Goal: Feedback & Contribution: Leave review/rating

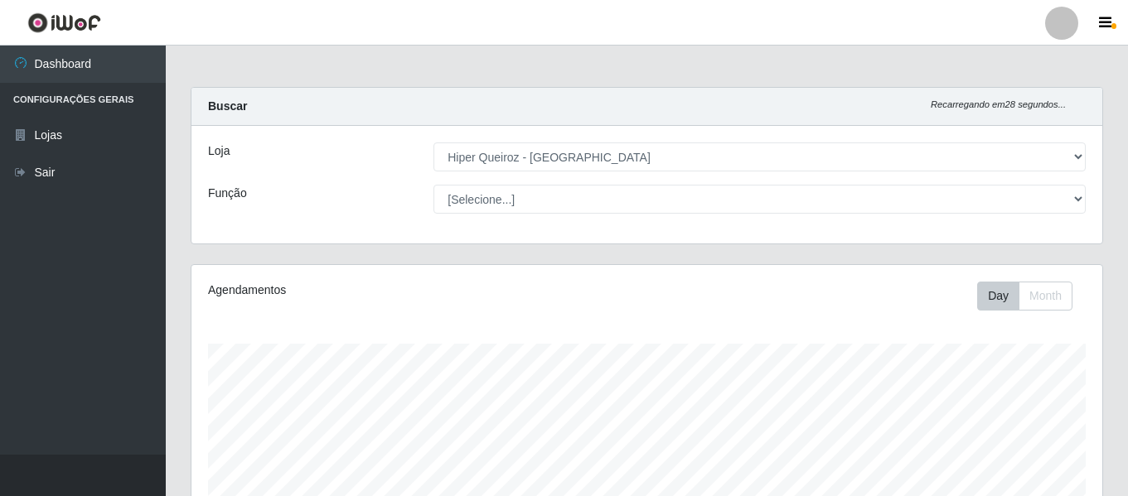
select select "497"
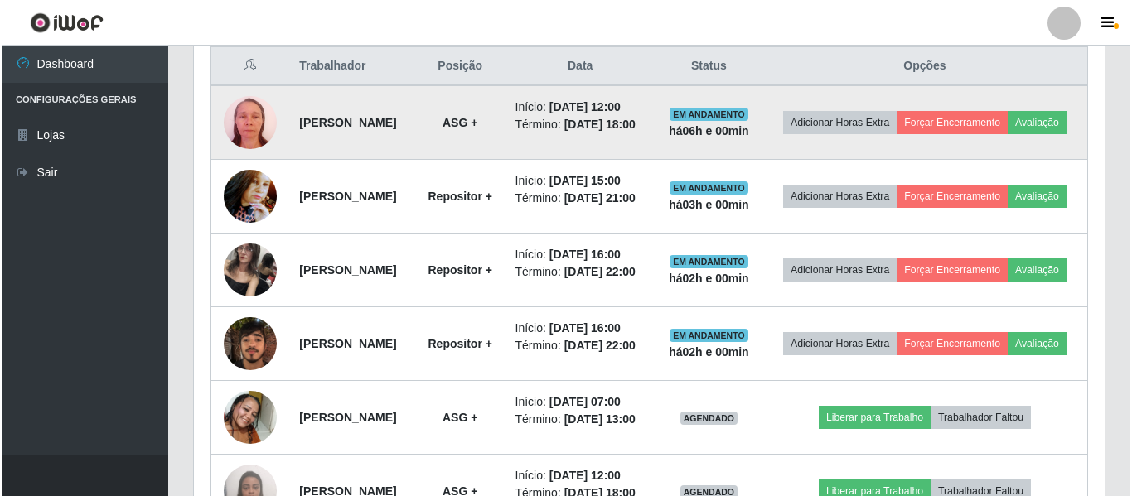
scroll to position [344, 911]
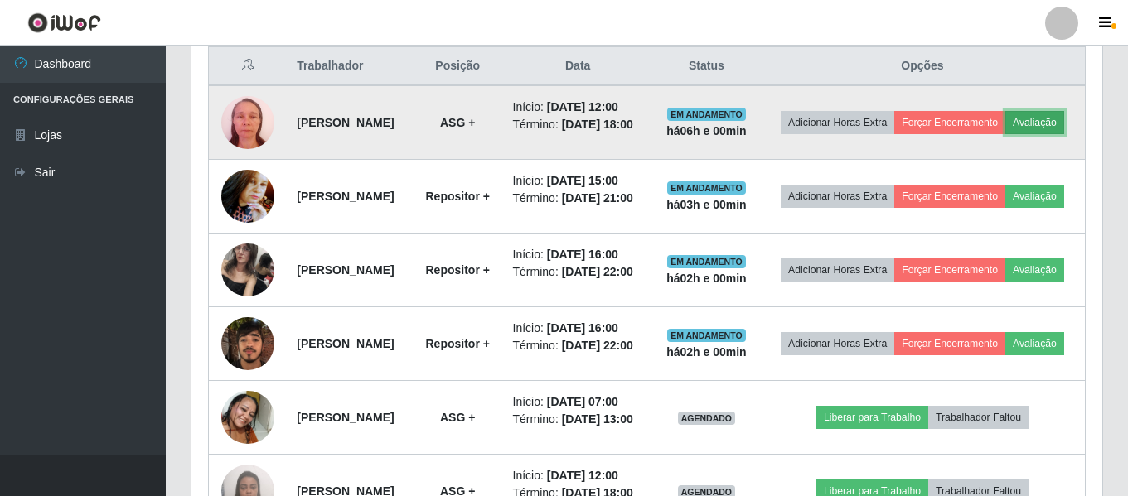
click at [1005, 134] on button "Avaliação" at bounding box center [1034, 122] width 59 height 23
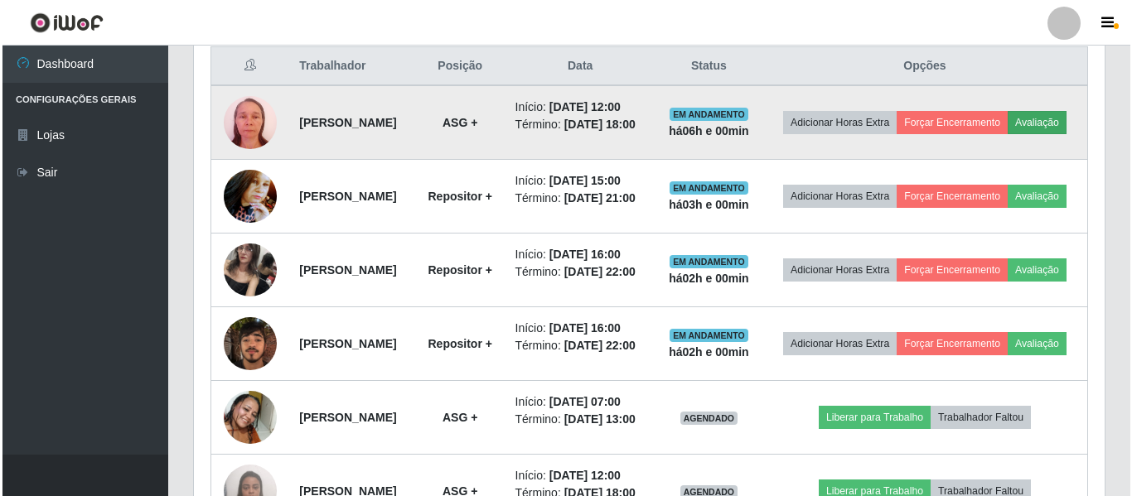
scroll to position [344, 902]
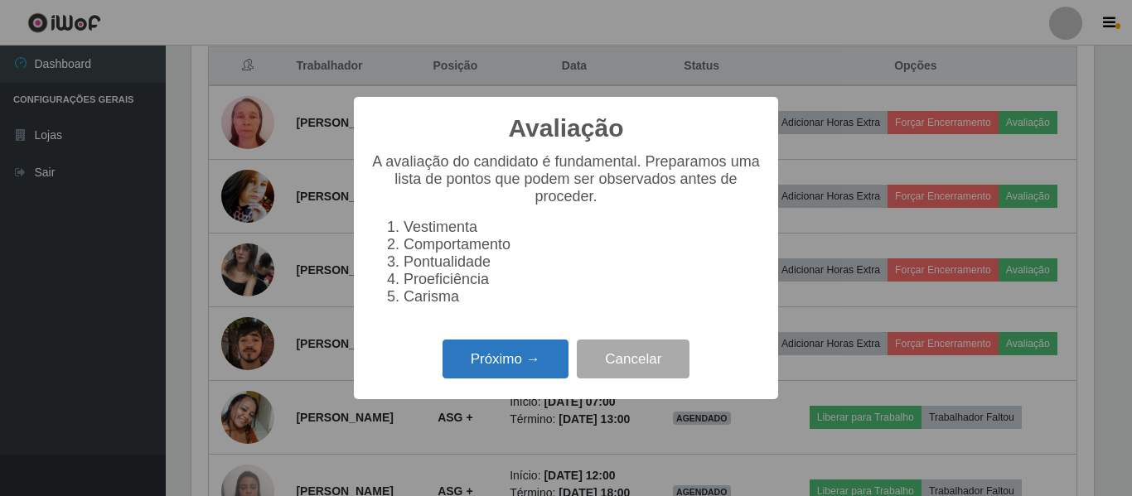
click at [490, 363] on button "Próximo →" at bounding box center [506, 359] width 126 height 39
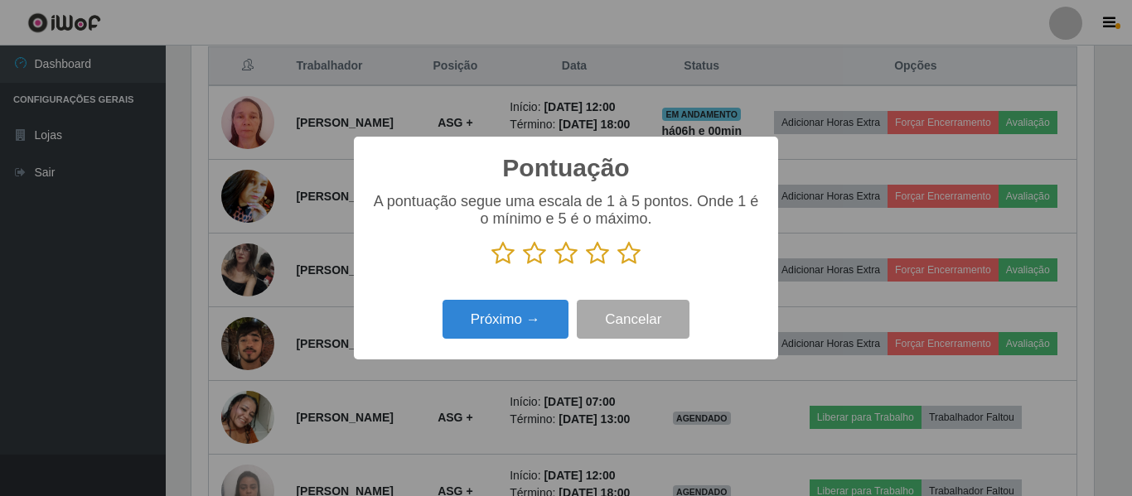
scroll to position [828365, 827807]
click at [627, 249] on icon at bounding box center [628, 253] width 23 height 25
click at [617, 266] on input "radio" at bounding box center [617, 266] width 0 height 0
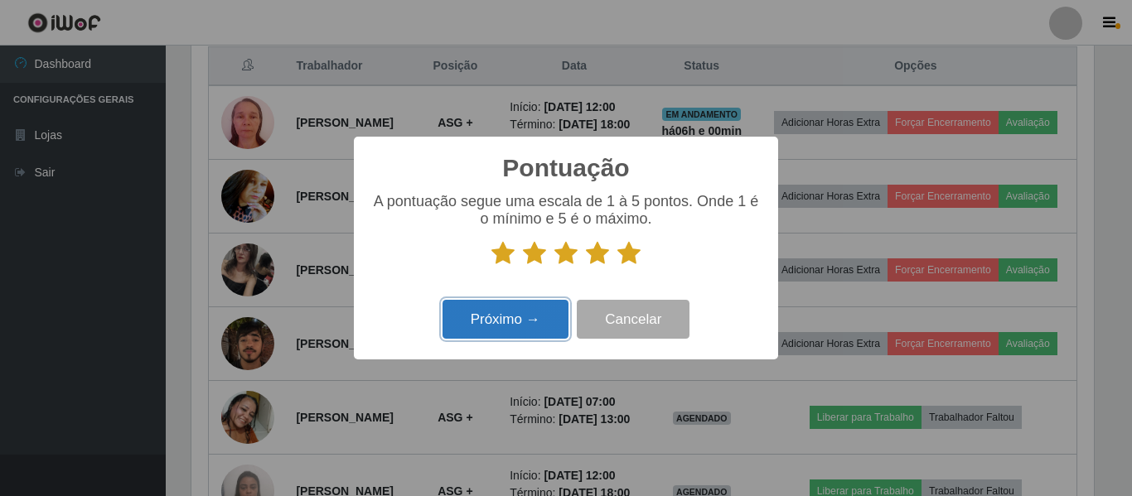
click at [524, 317] on button "Próximo →" at bounding box center [506, 319] width 126 height 39
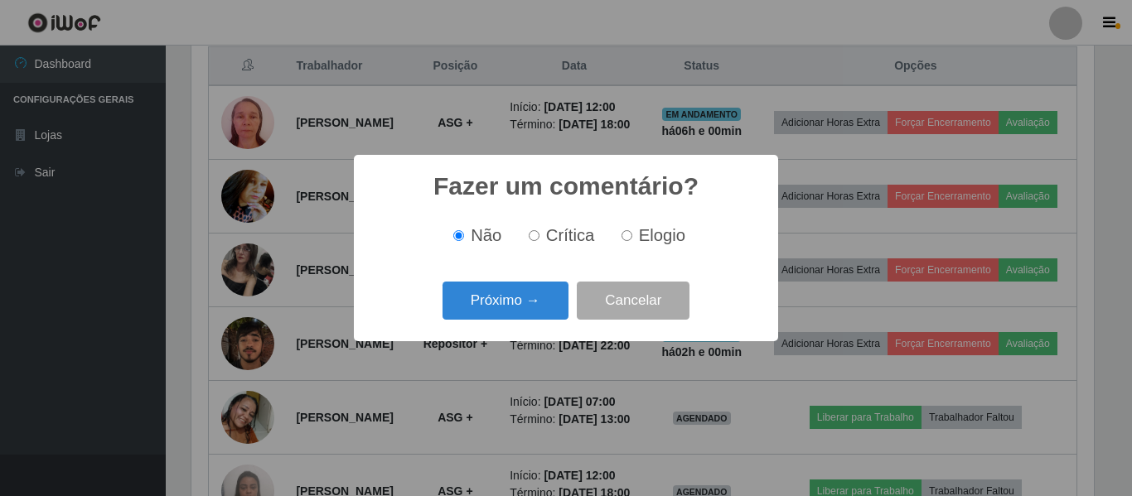
click at [646, 232] on span "Elogio" at bounding box center [662, 235] width 46 height 18
click at [632, 232] on input "Elogio" at bounding box center [627, 235] width 11 height 11
radio input "true"
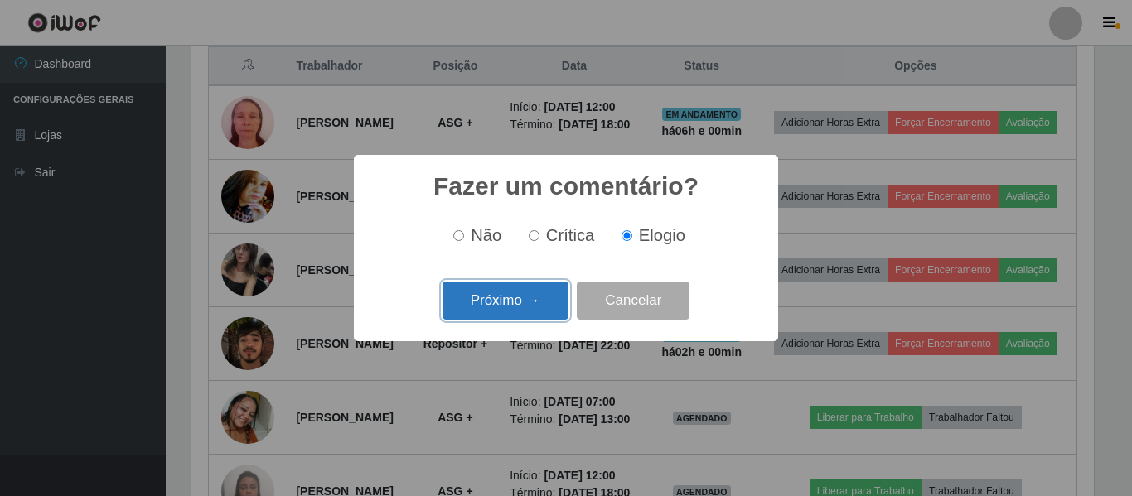
click at [527, 296] on button "Próximo →" at bounding box center [506, 301] width 126 height 39
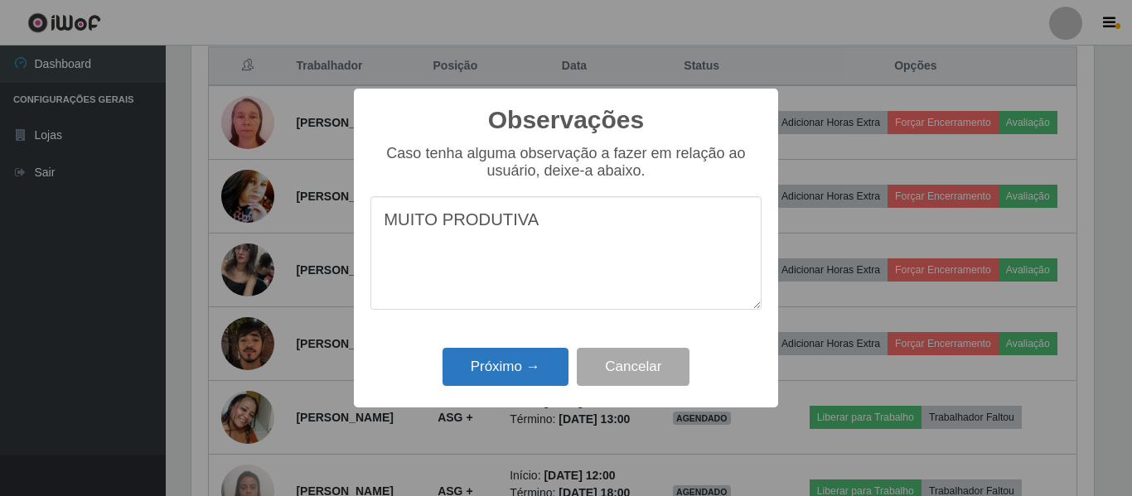
type textarea "MUITO PRODUTIVA"
click at [515, 372] on button "Próximo →" at bounding box center [506, 367] width 126 height 39
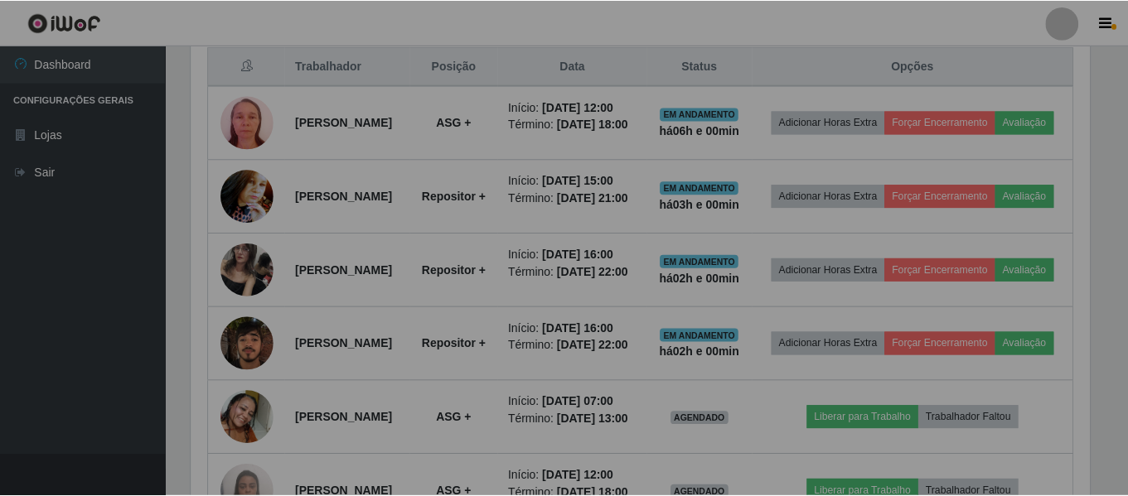
scroll to position [344, 911]
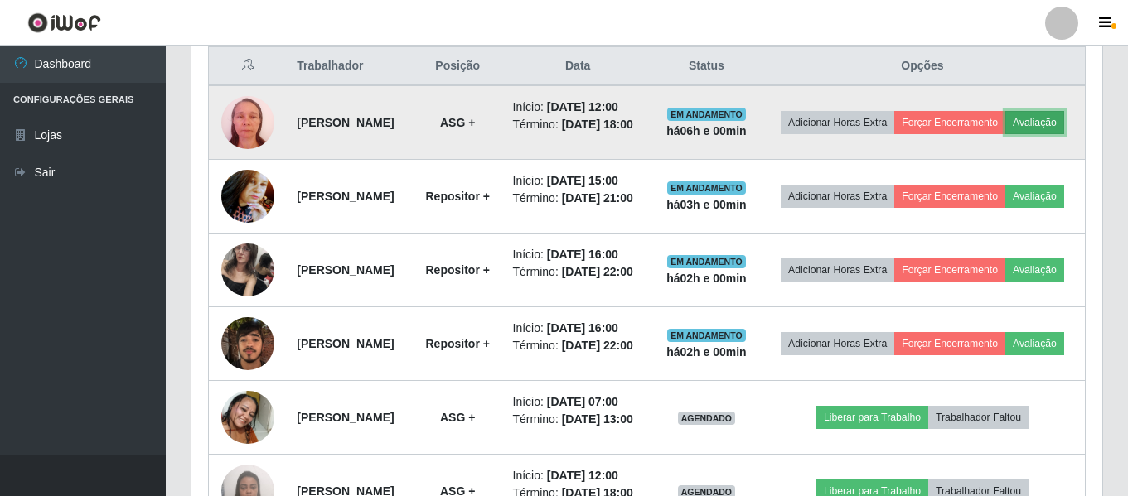
click at [1005, 130] on button "Avaliação" at bounding box center [1034, 122] width 59 height 23
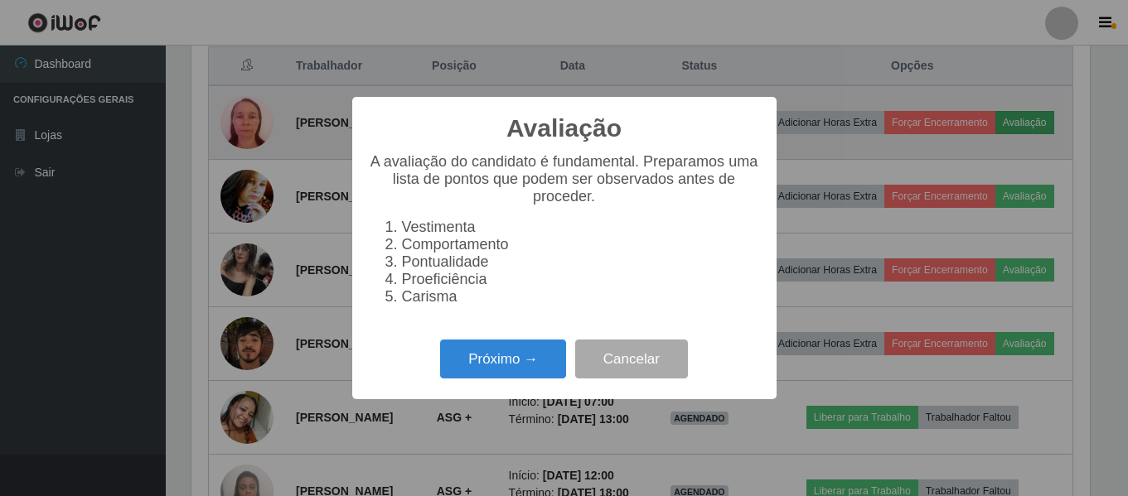
scroll to position [344, 902]
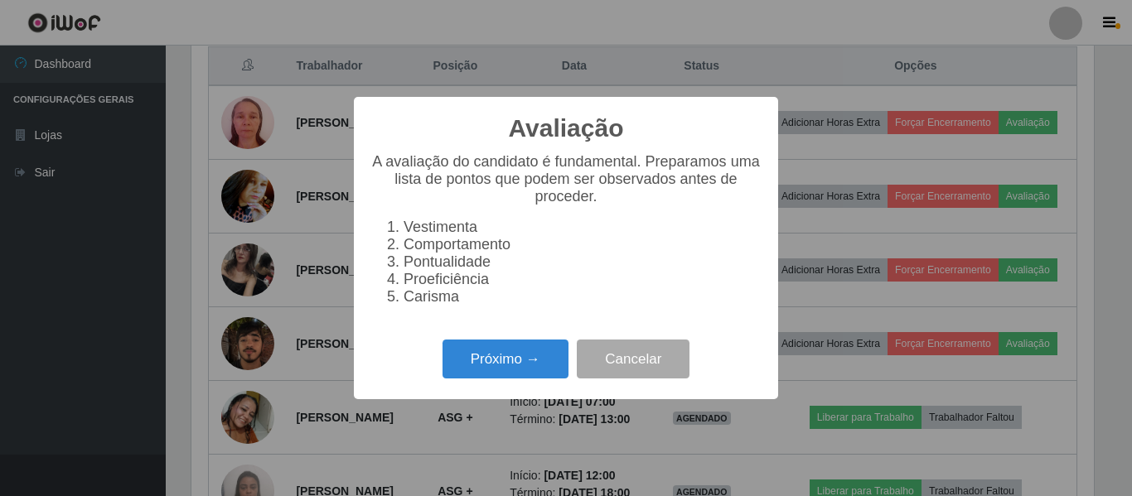
click at [865, 191] on div "Avaliação × A avaliação do candidato é fundamental. Preparamos uma lista de pon…" at bounding box center [566, 248] width 1132 height 496
click at [588, 379] on button "Cancelar" at bounding box center [633, 359] width 113 height 39
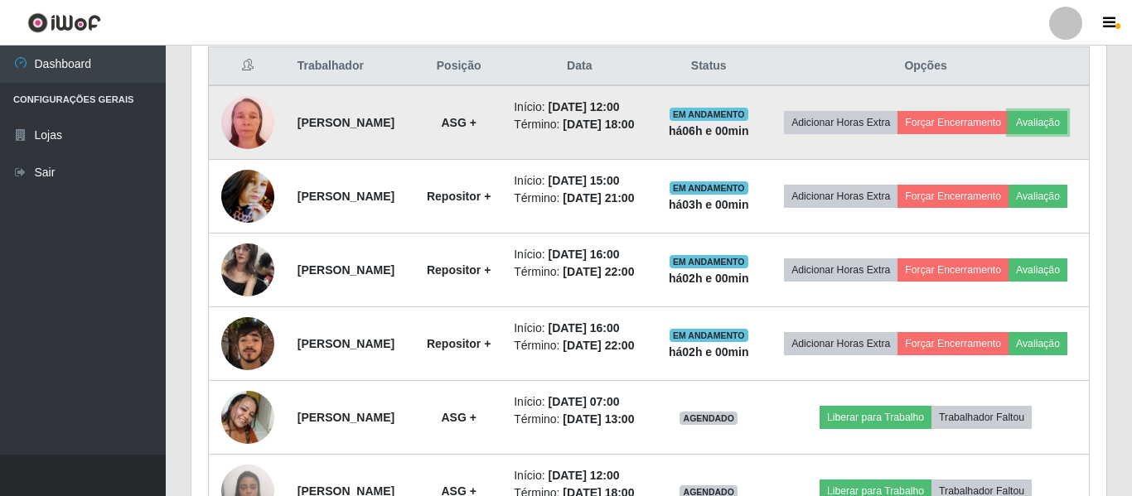
scroll to position [344, 911]
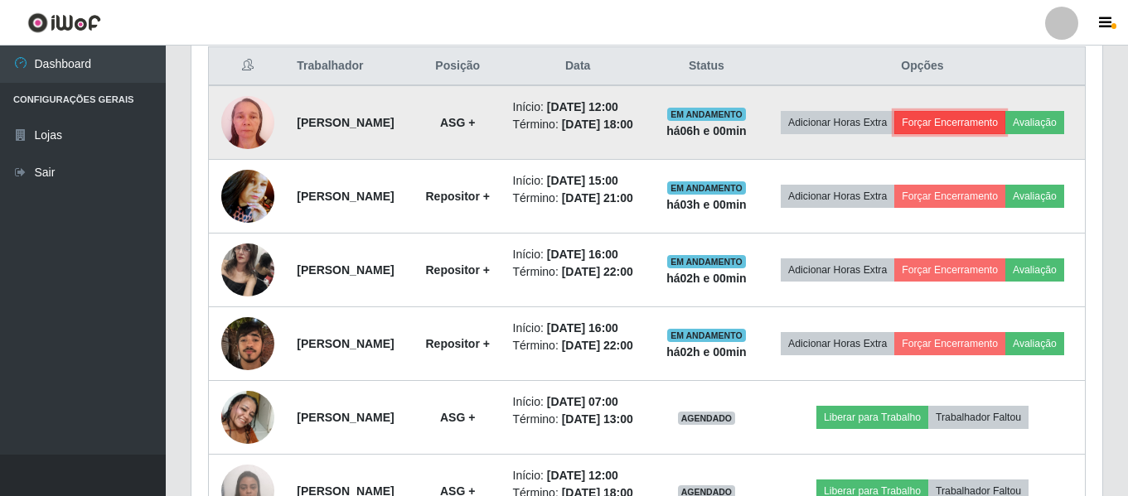
click at [1005, 118] on button "Forçar Encerramento" at bounding box center [949, 122] width 111 height 23
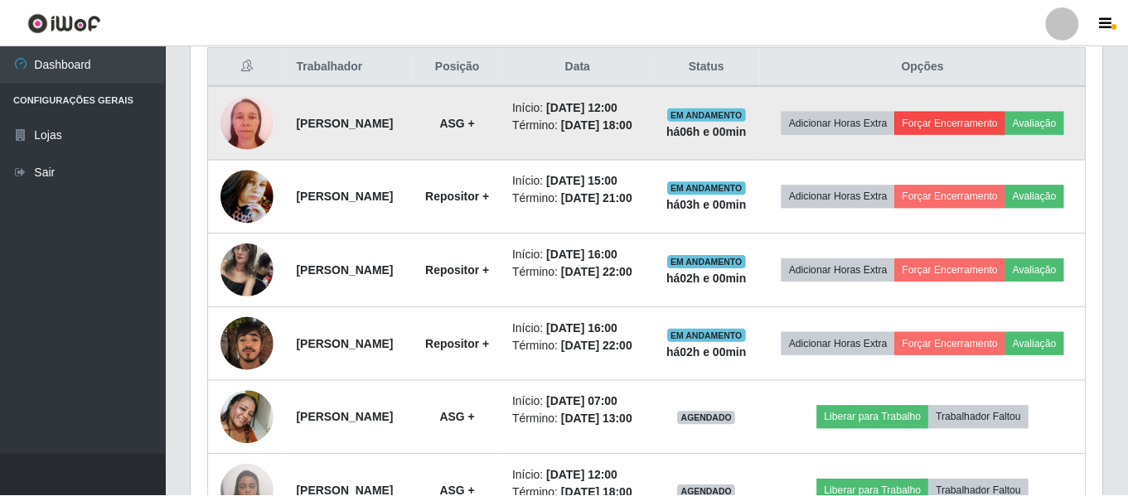
scroll to position [344, 902]
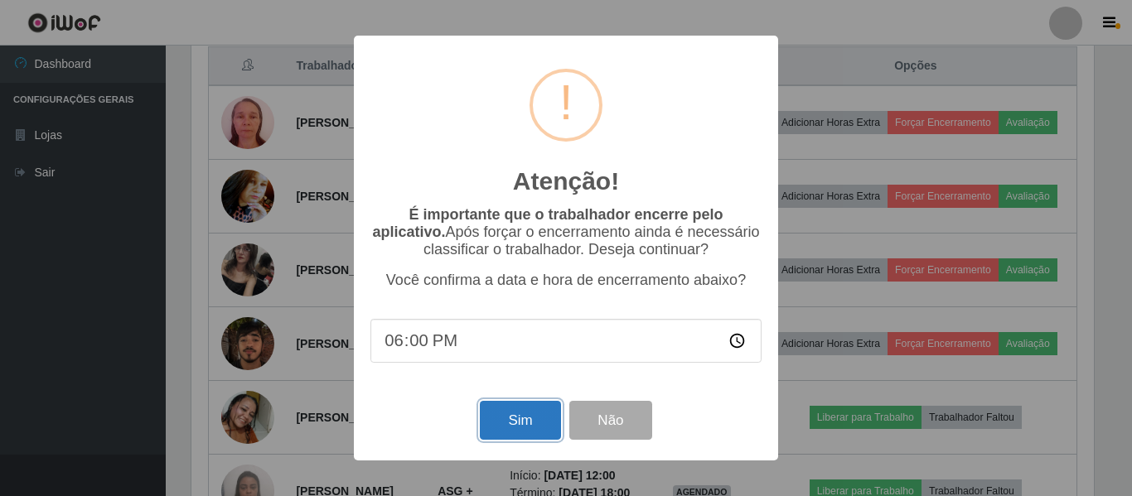
click at [534, 432] on button "Sim" at bounding box center [520, 420] width 80 height 39
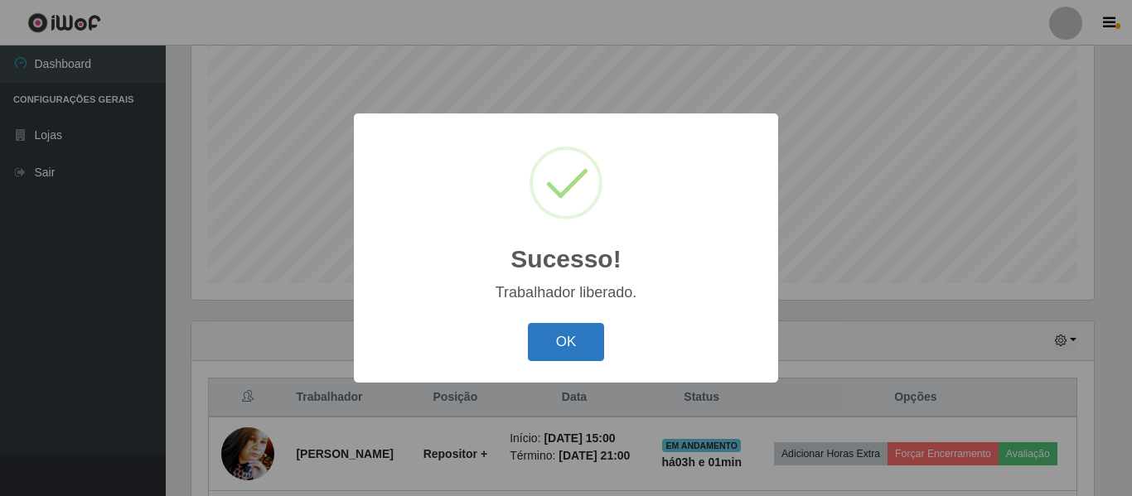
click at [563, 362] on button "OK" at bounding box center [566, 342] width 77 height 39
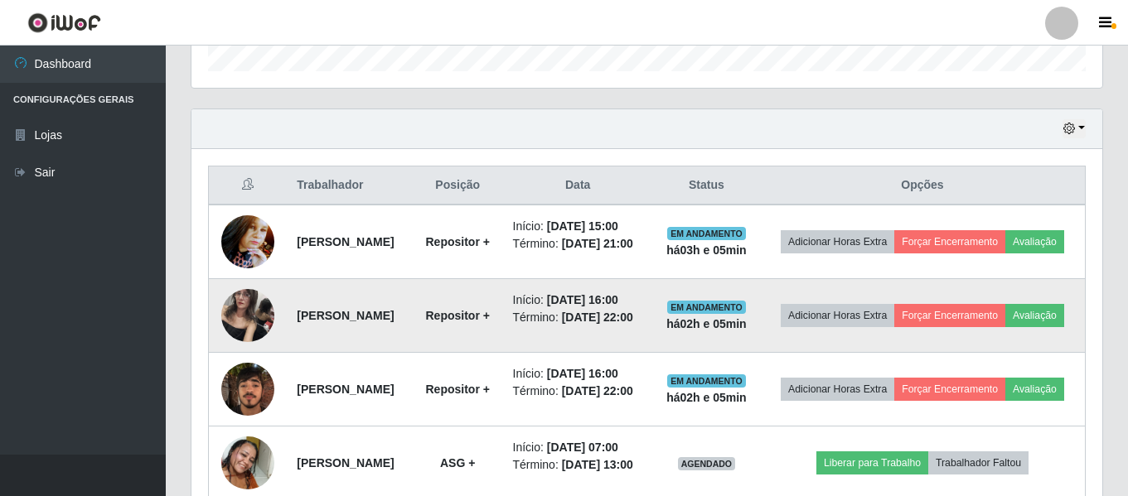
scroll to position [558, 0]
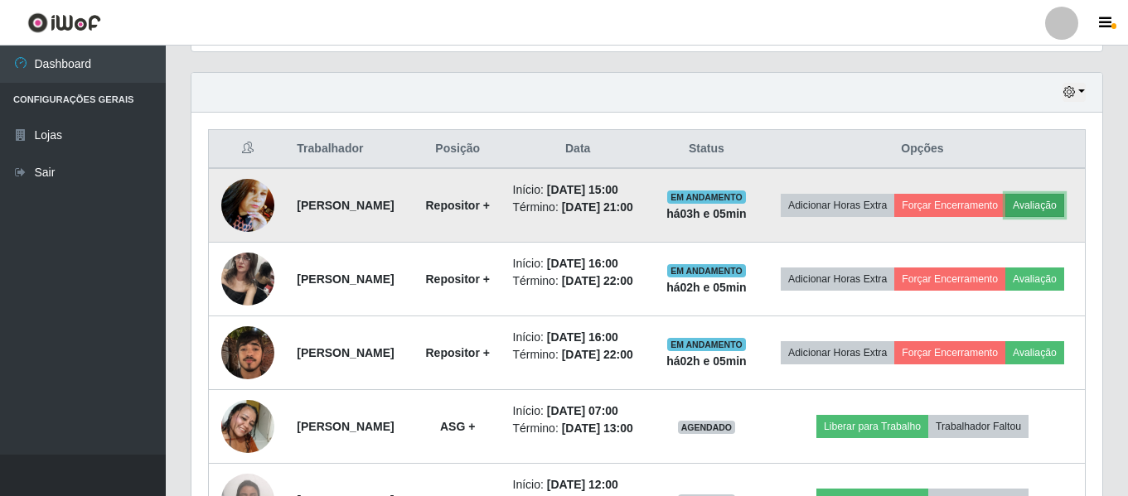
click at [1005, 217] on button "Avaliação" at bounding box center [1034, 205] width 59 height 23
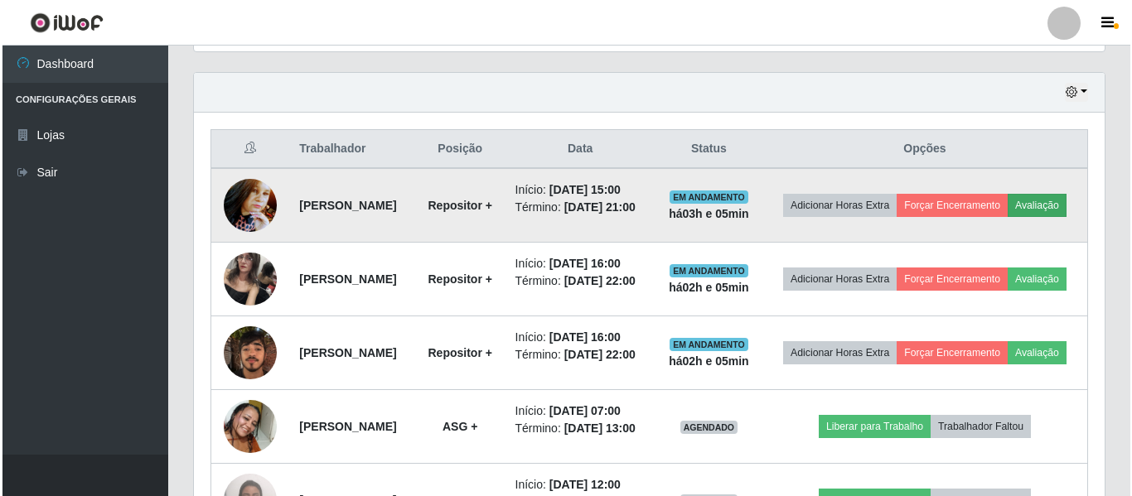
scroll to position [344, 902]
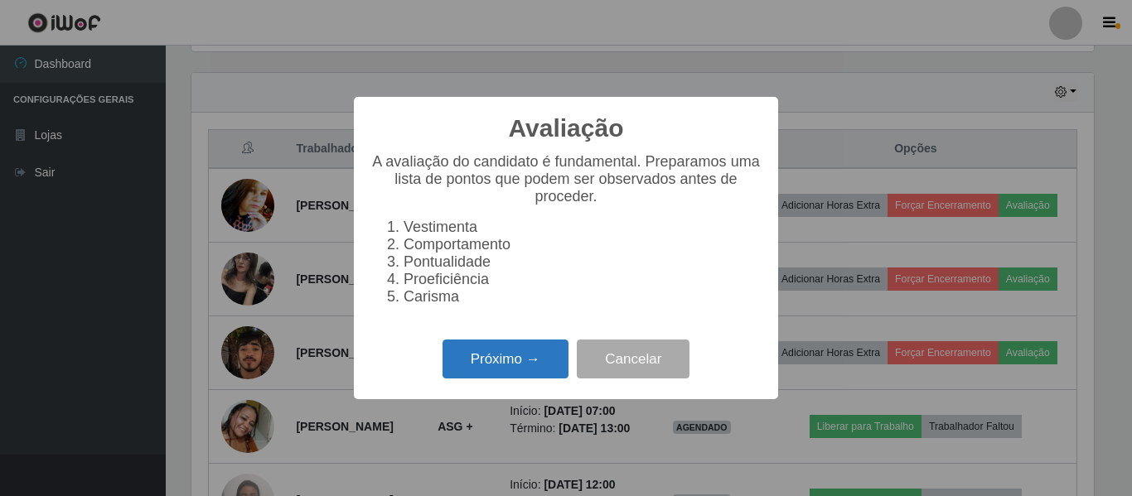
click at [525, 372] on button "Próximo →" at bounding box center [506, 359] width 126 height 39
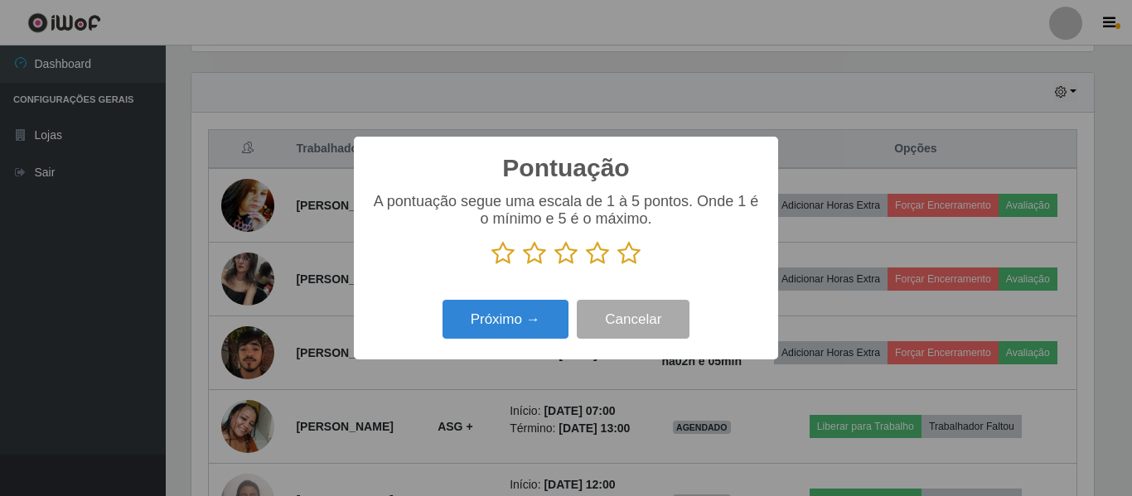
click at [504, 262] on icon at bounding box center [502, 253] width 23 height 25
click at [491, 266] on input "radio" at bounding box center [491, 266] width 0 height 0
click at [523, 328] on button "Próximo →" at bounding box center [506, 319] width 126 height 39
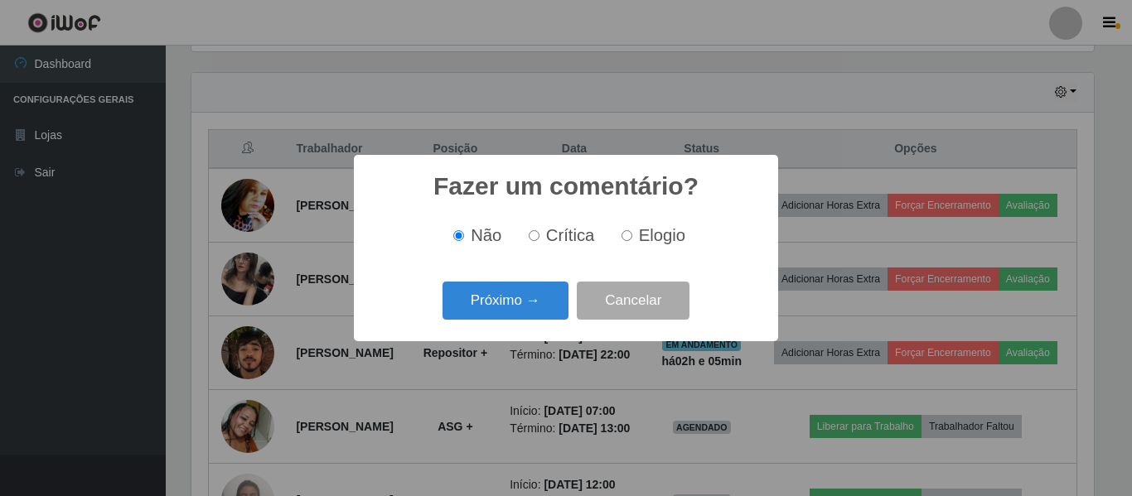
click at [537, 237] on input "Crítica" at bounding box center [534, 235] width 11 height 11
radio input "true"
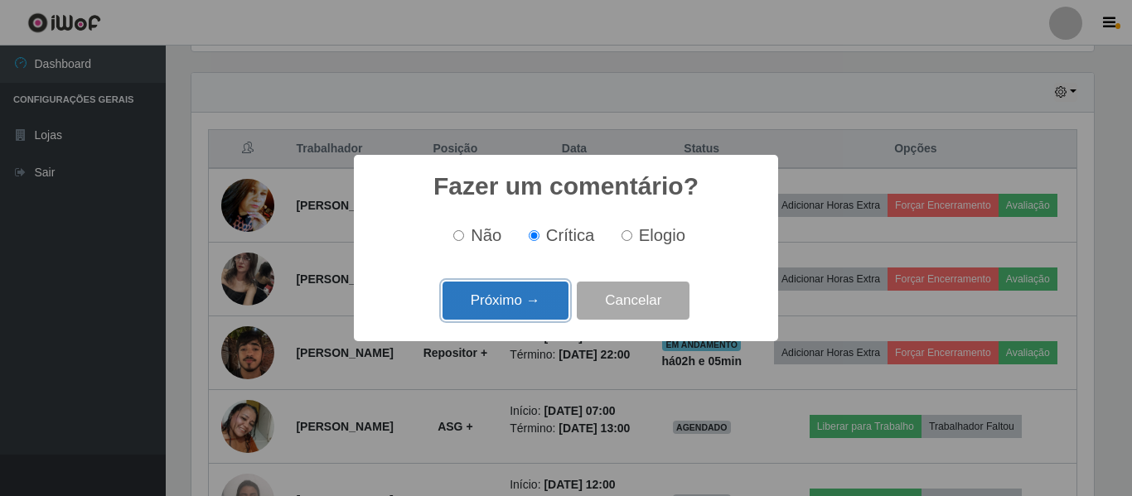
click at [535, 298] on button "Próximo →" at bounding box center [506, 301] width 126 height 39
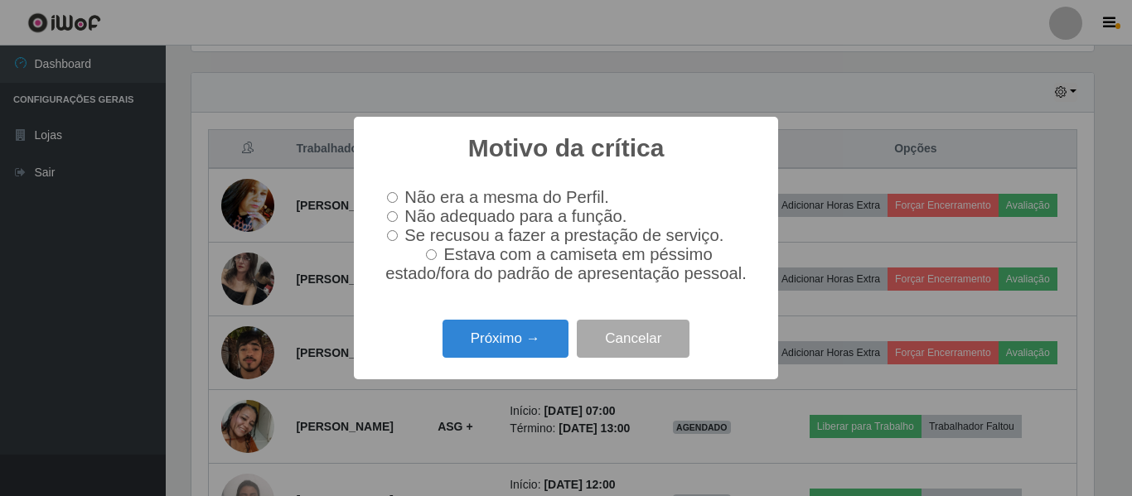
click at [392, 220] on input "Não adequado para a função." at bounding box center [392, 216] width 11 height 11
radio input "true"
click at [488, 342] on button "Próximo →" at bounding box center [506, 339] width 126 height 39
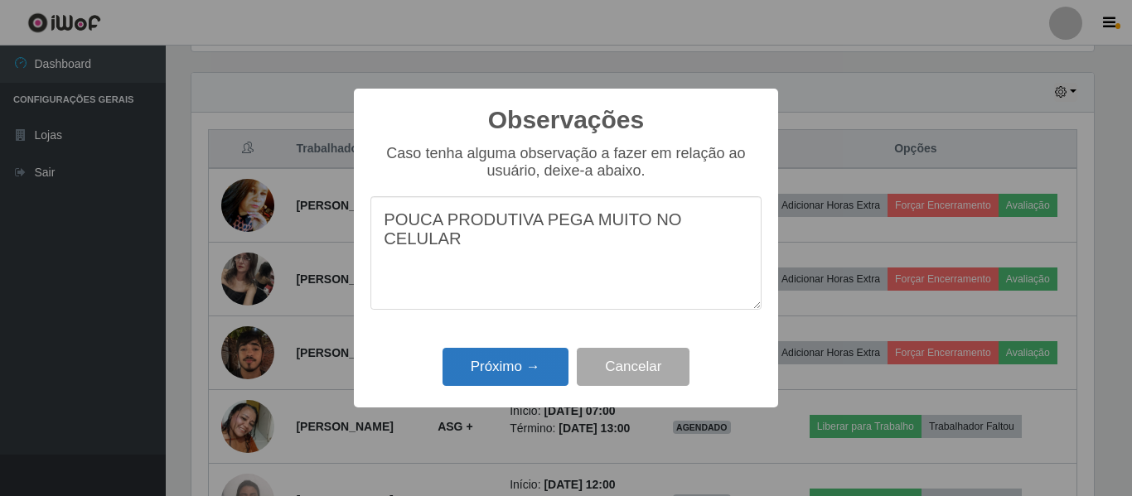
type textarea "POUCA PRODUTIVA PEGA MUITO NO CELULAR"
click at [513, 375] on button "Próximo →" at bounding box center [506, 367] width 126 height 39
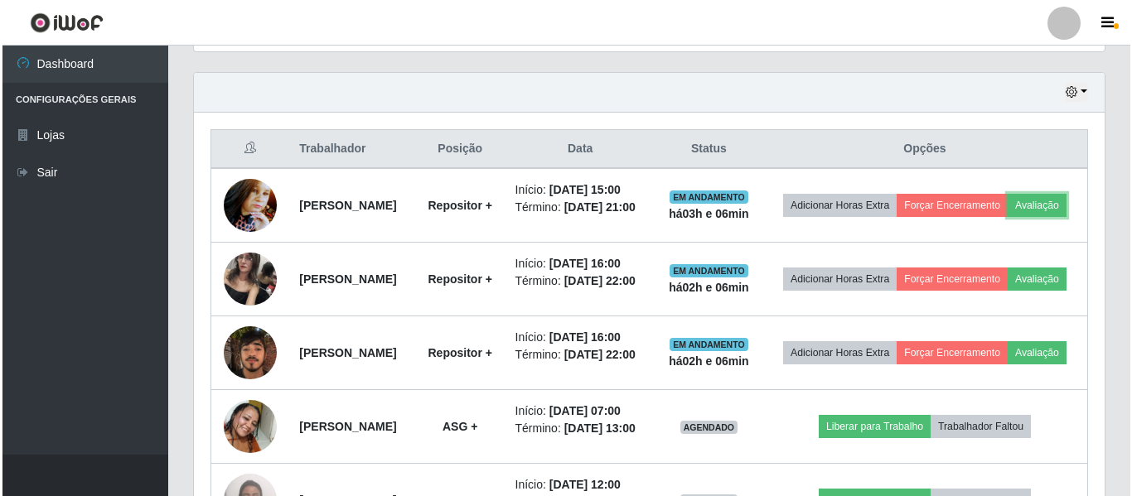
scroll to position [344, 911]
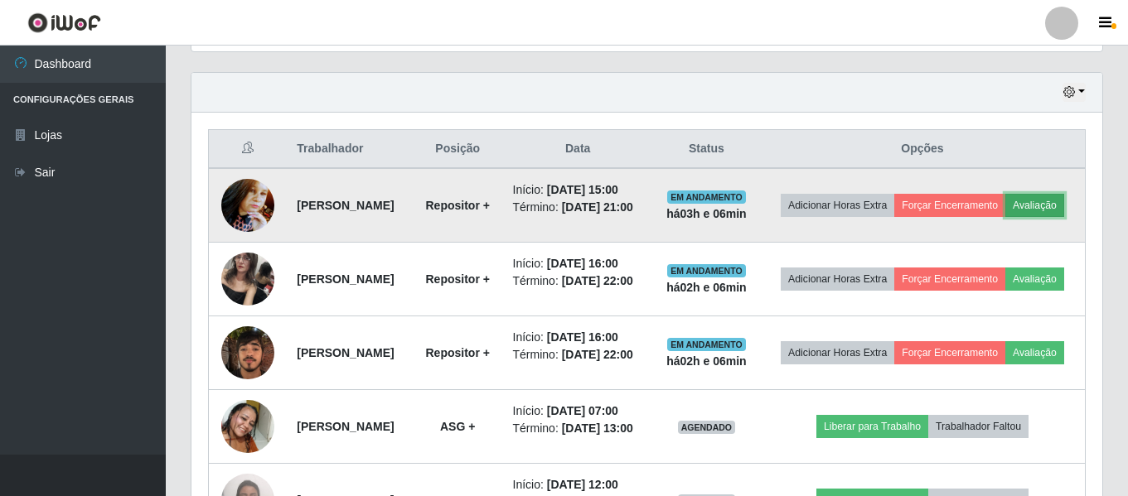
click at [1005, 217] on button "Avaliação" at bounding box center [1034, 205] width 59 height 23
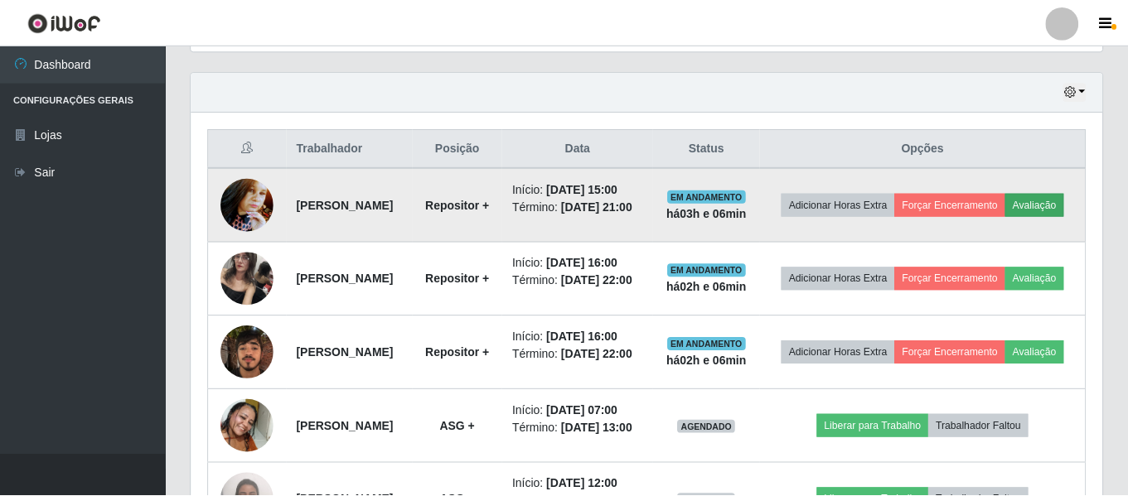
scroll to position [344, 902]
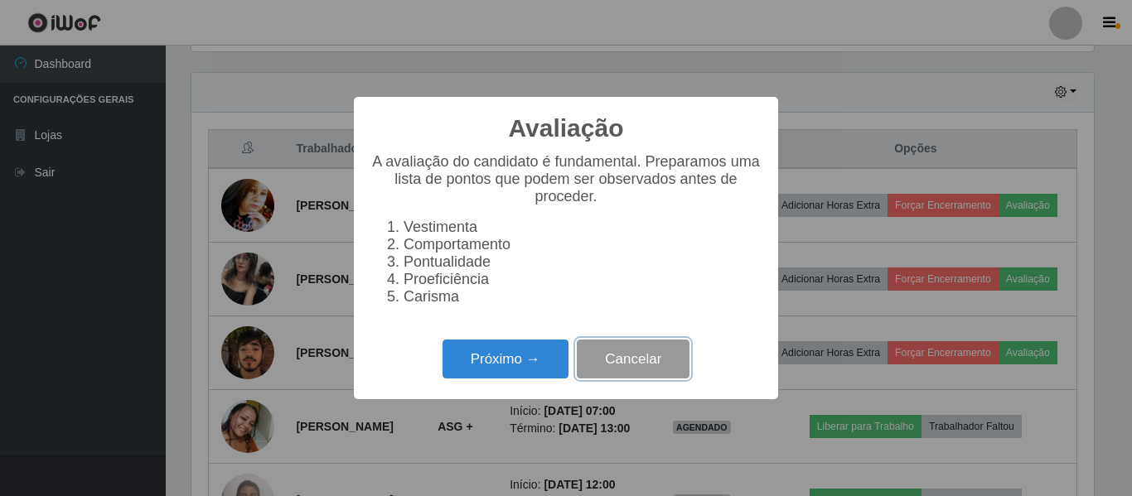
click at [676, 370] on button "Cancelar" at bounding box center [633, 359] width 113 height 39
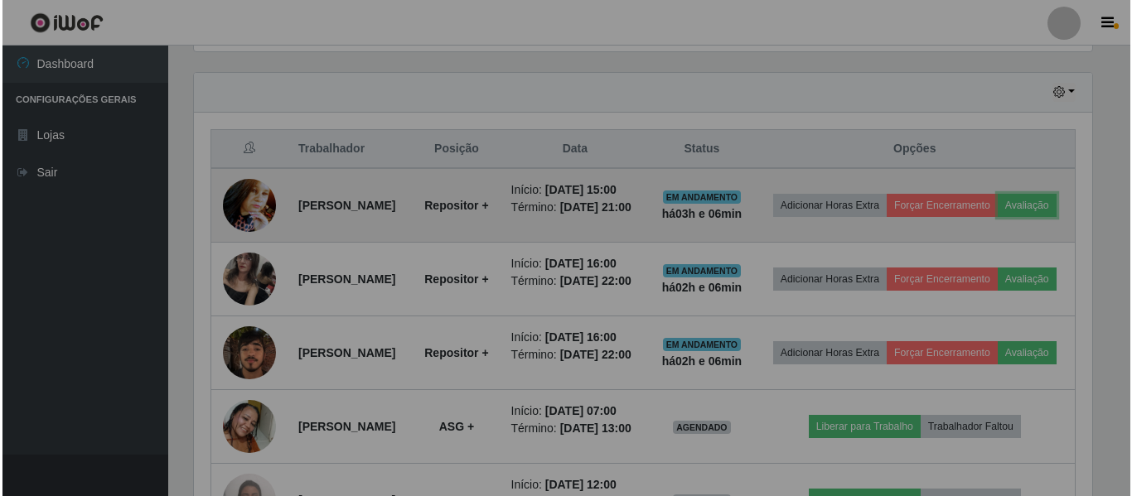
scroll to position [344, 911]
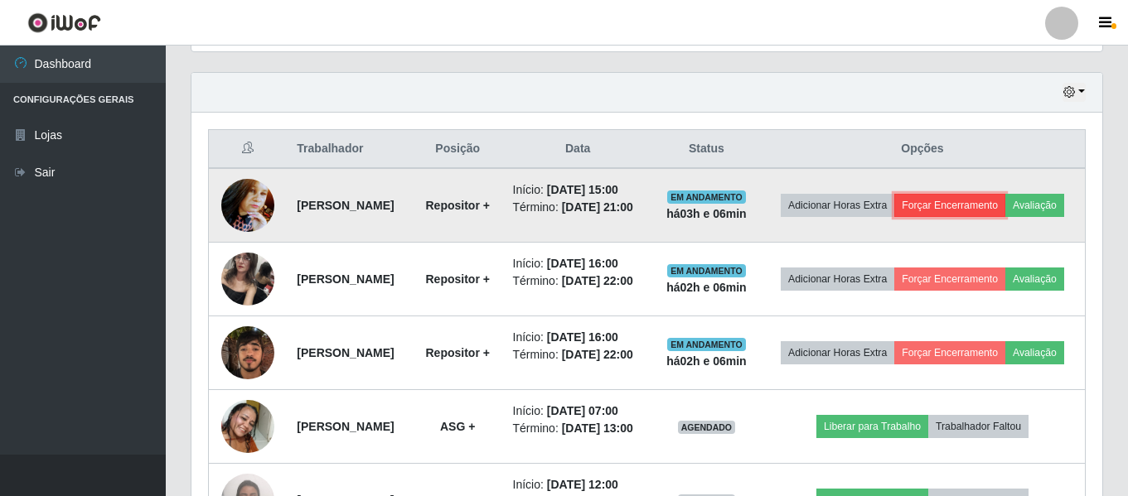
click at [999, 201] on button "Forçar Encerramento" at bounding box center [949, 205] width 111 height 23
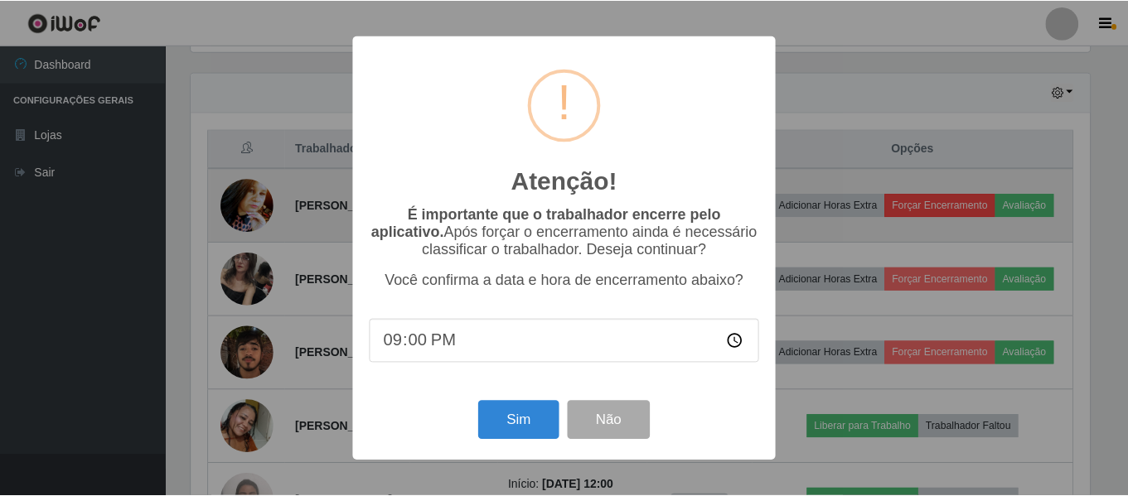
scroll to position [344, 902]
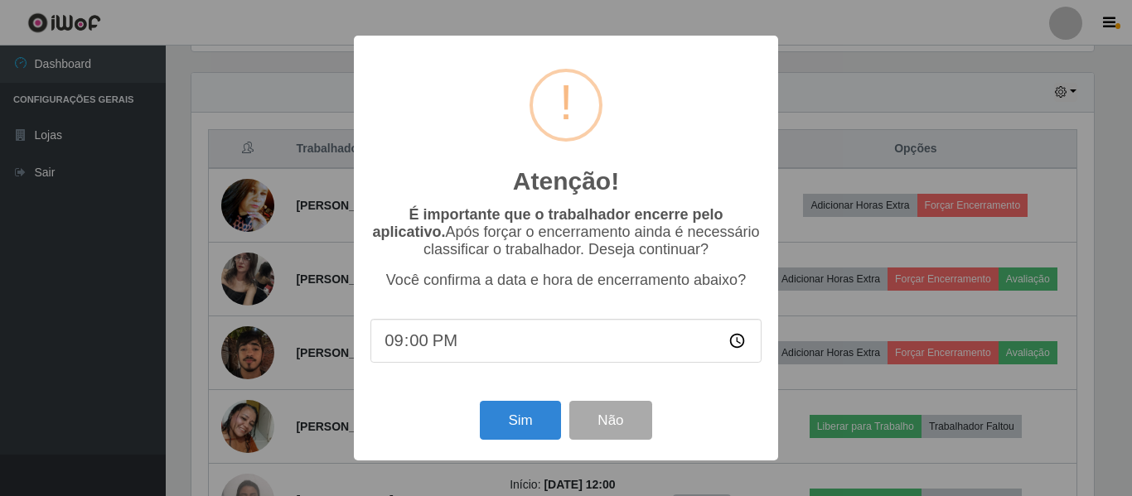
click at [399, 344] on input "21:00" at bounding box center [565, 341] width 391 height 44
click at [446, 357] on input "21:00" at bounding box center [565, 341] width 391 height 44
type input "18:00"
click at [525, 425] on button "Sim" at bounding box center [520, 420] width 80 height 39
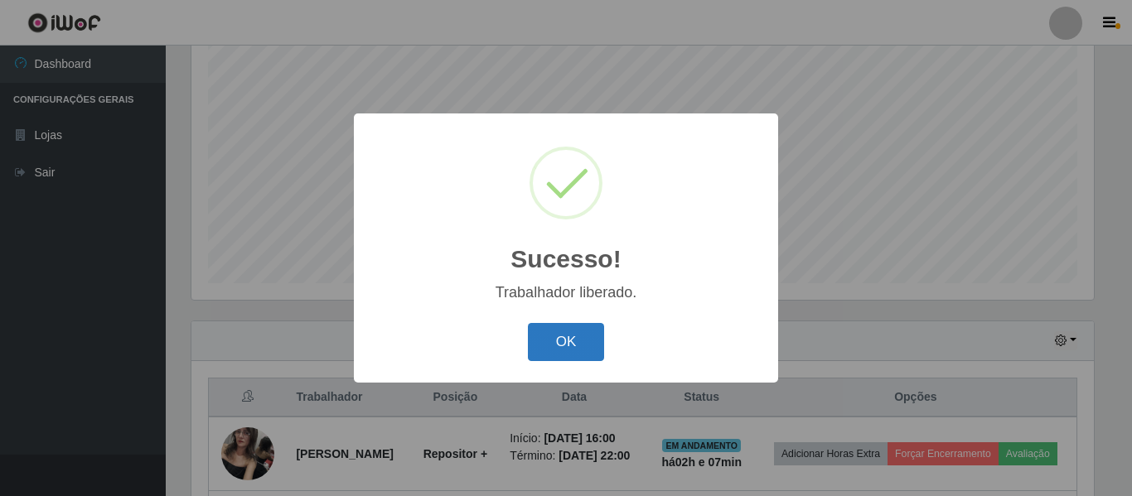
click at [575, 338] on button "OK" at bounding box center [566, 342] width 77 height 39
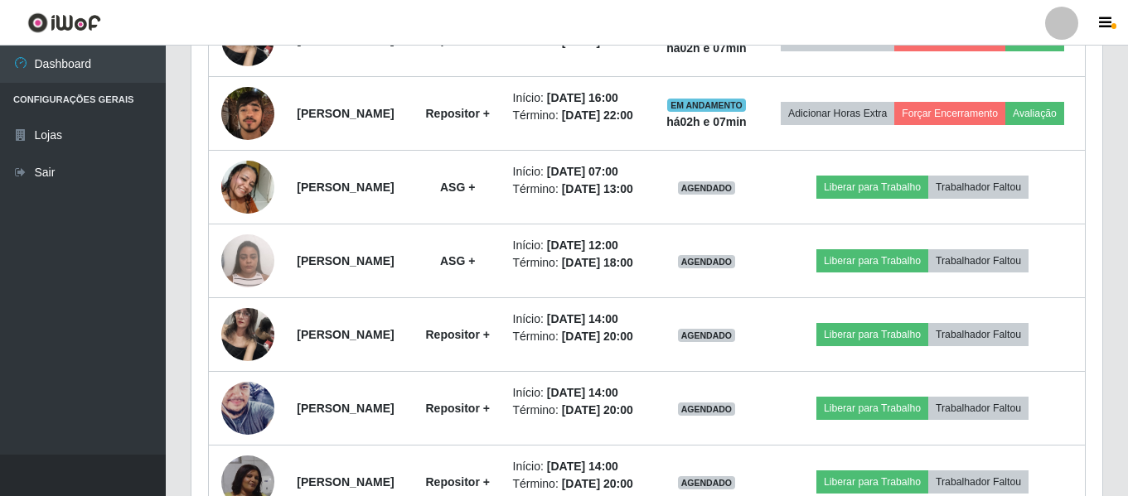
scroll to position [641, 0]
